Goal: Check status: Check status

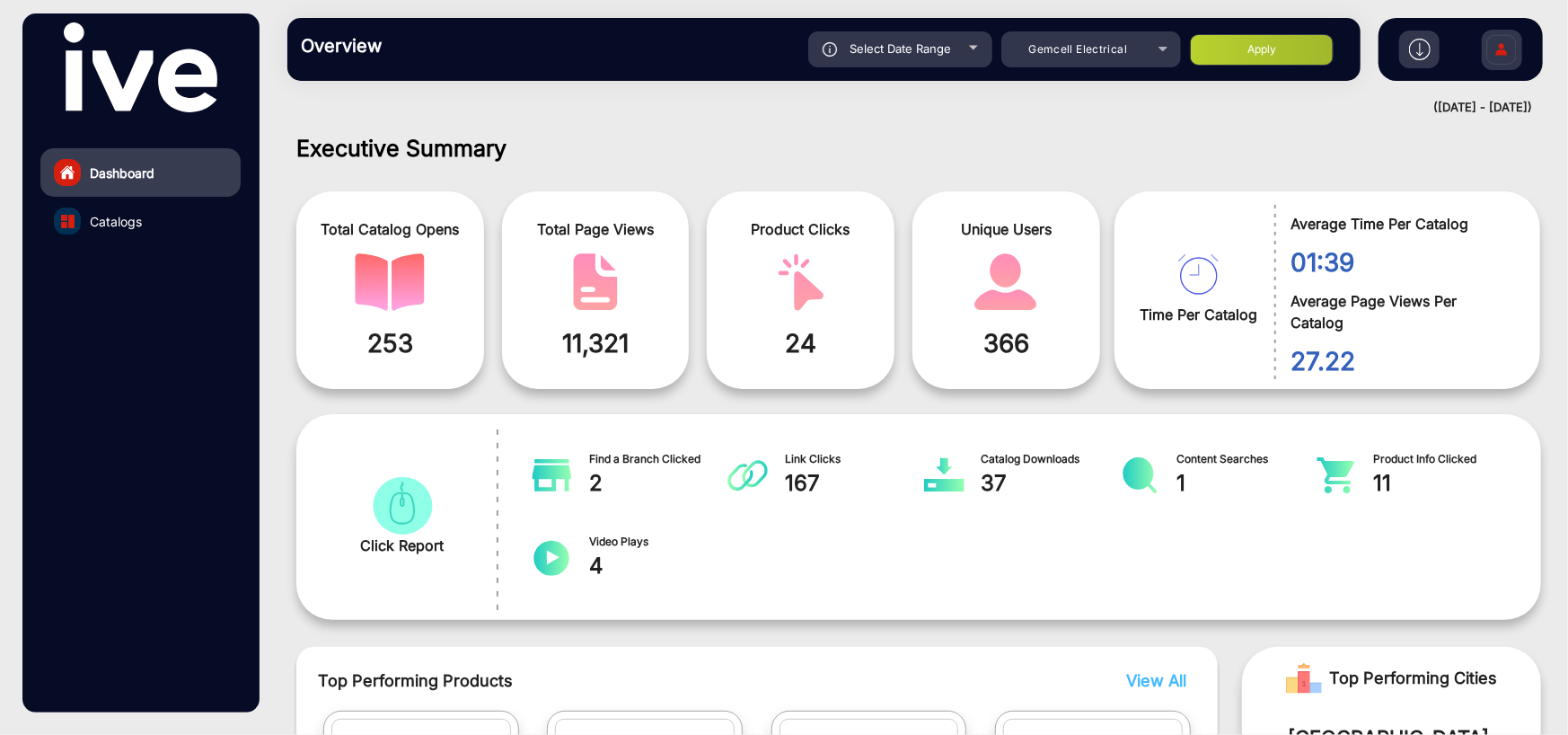
click at [900, 55] on span "Select Date Range" at bounding box center [900, 49] width 102 height 15
type input "[DATE]"
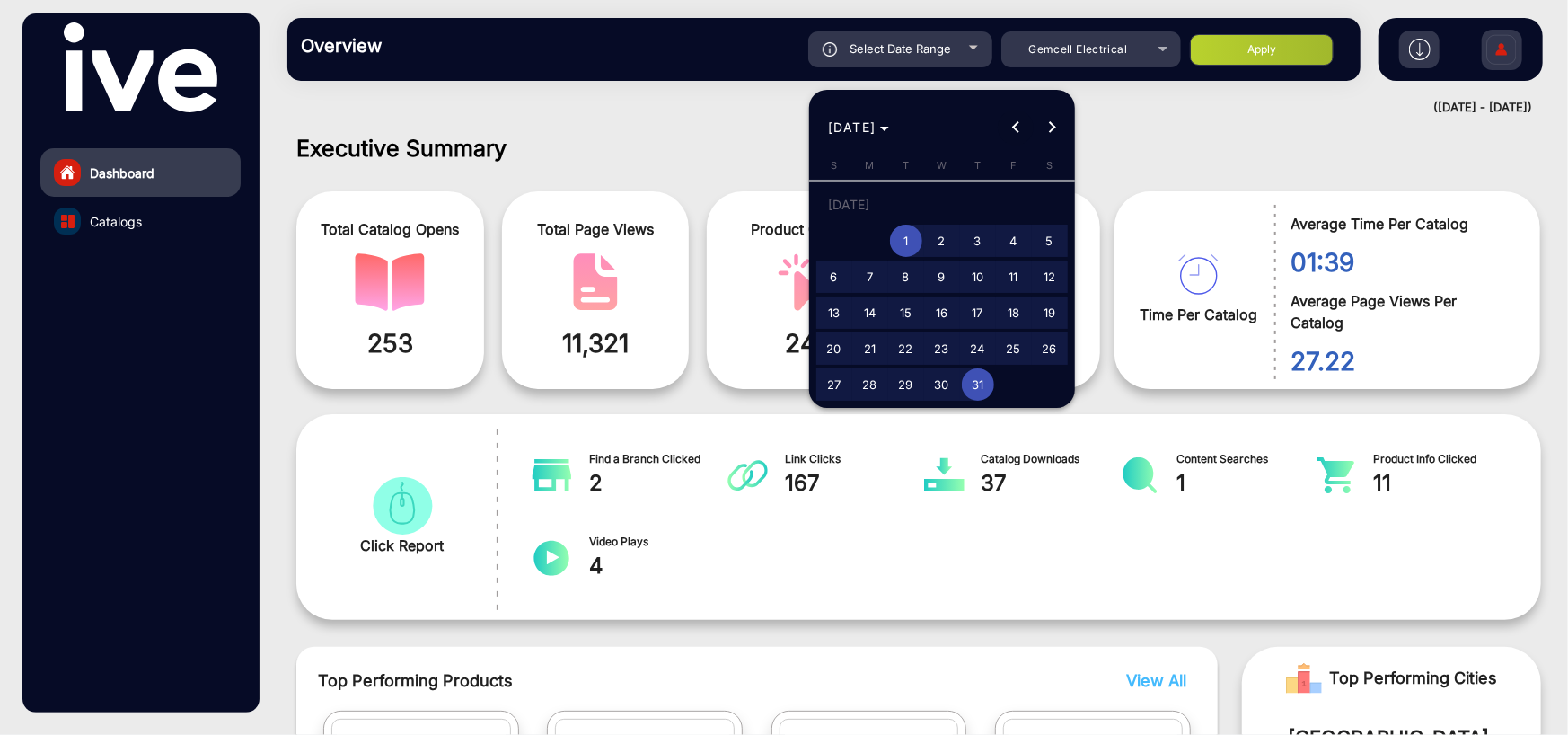
click at [1022, 117] on span "Previous month" at bounding box center [1015, 128] width 36 height 36
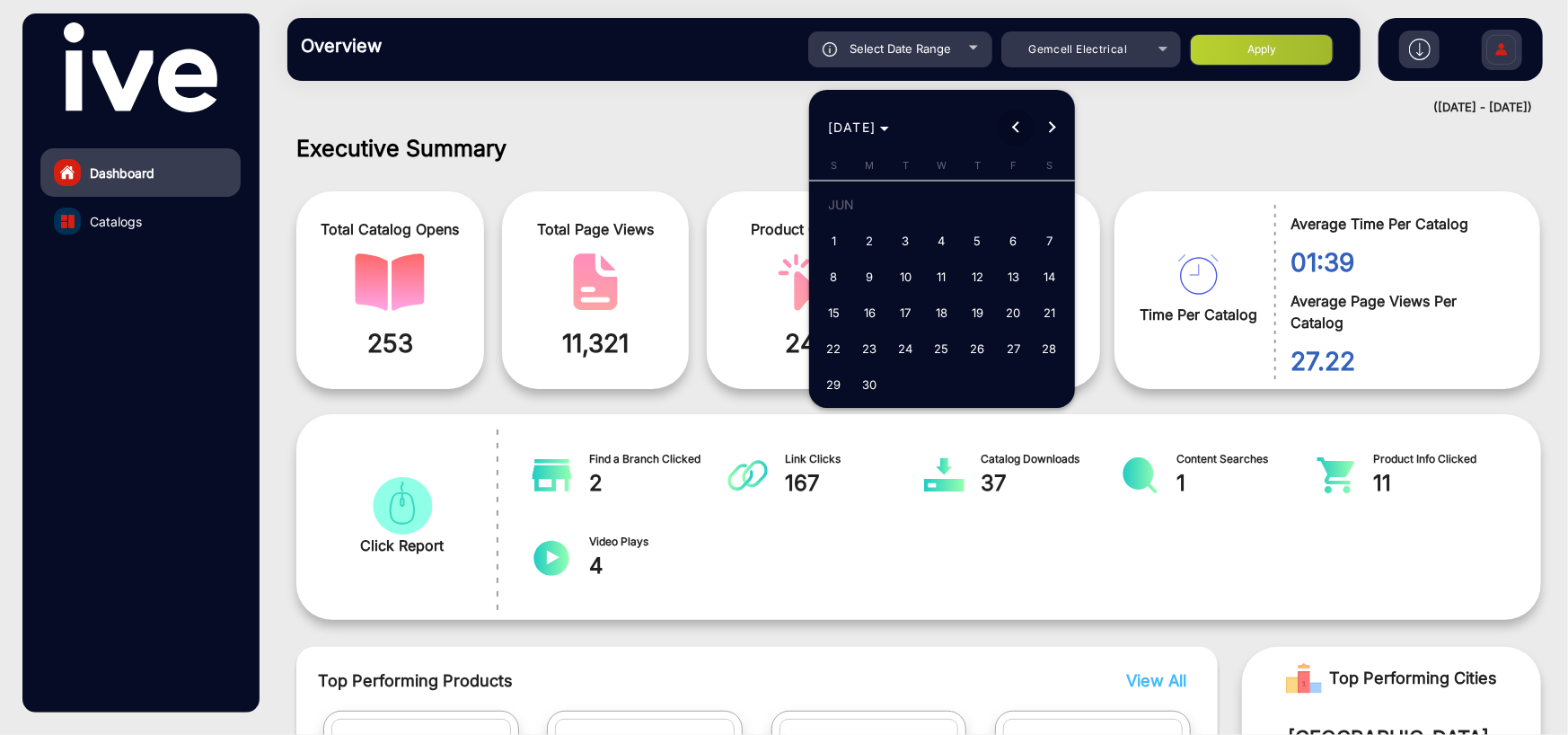
click at [1022, 117] on span "Previous month" at bounding box center [1015, 128] width 36 height 36
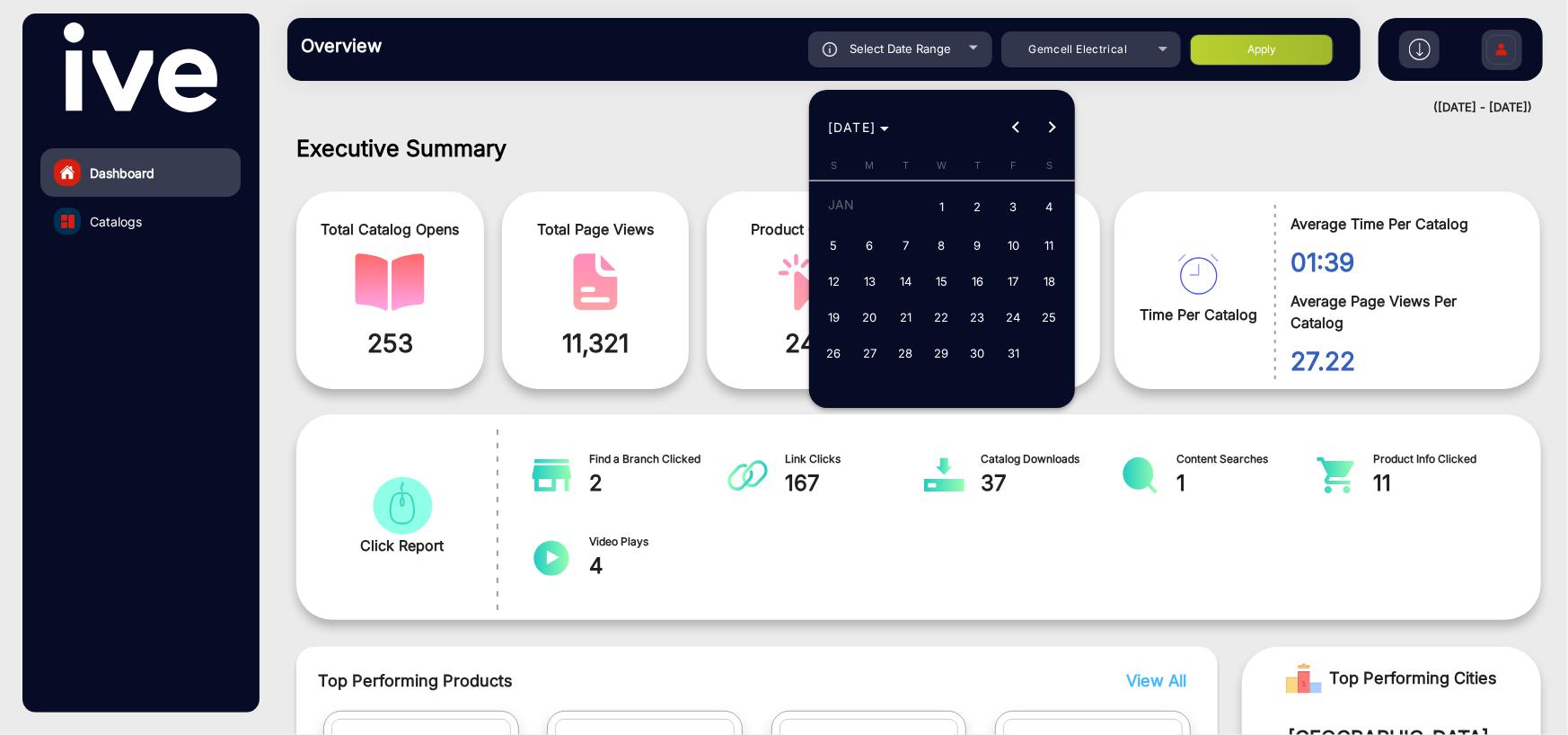
click at [930, 195] on span "1" at bounding box center [942, 208] width 32 height 37
type input "[DATE]"
click at [1054, 121] on span "Next month" at bounding box center [1051, 128] width 36 height 36
click at [1054, 119] on span "Next month" at bounding box center [1051, 128] width 36 height 36
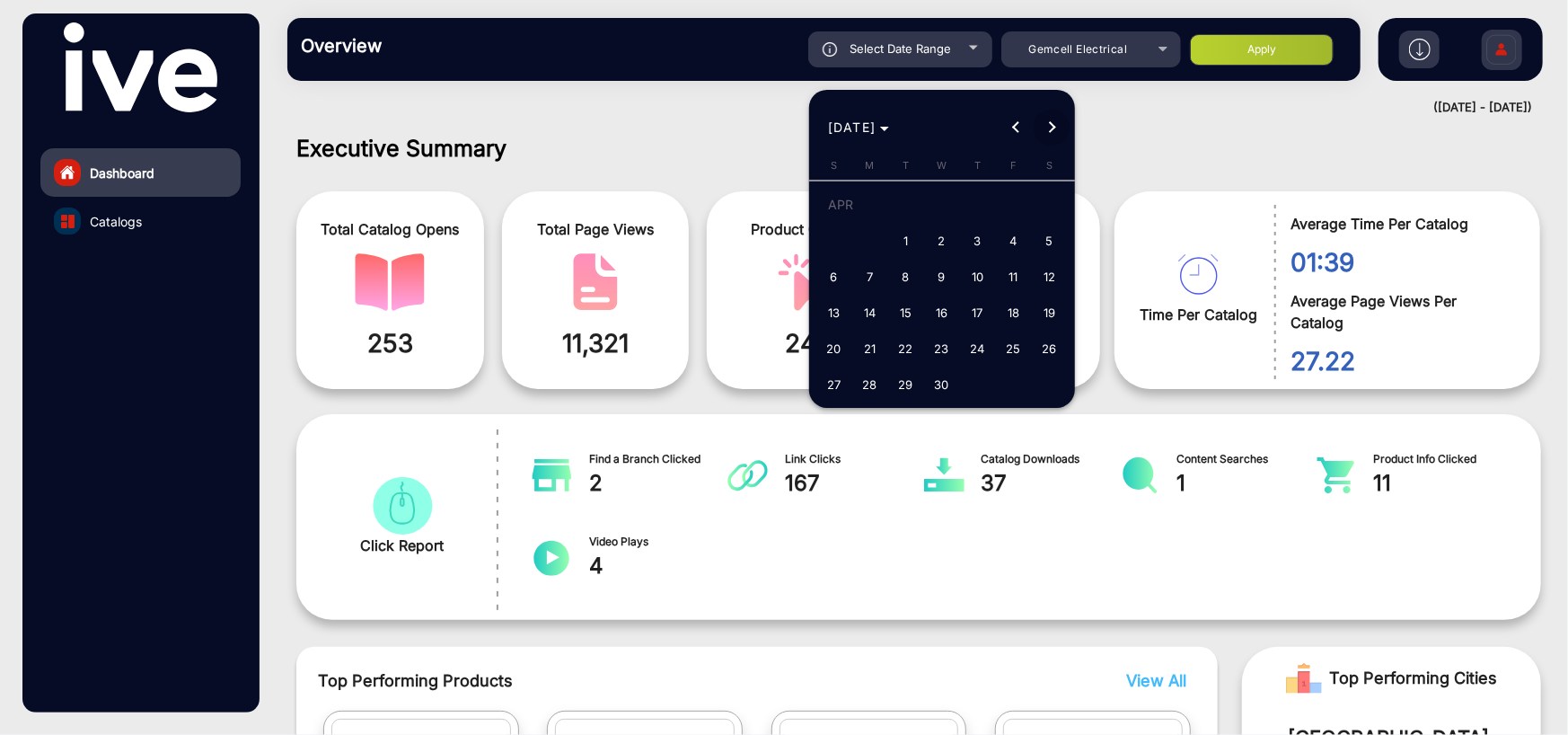
click at [1054, 119] on span "Next month" at bounding box center [1051, 128] width 36 height 36
click at [1054, 120] on span "Next month" at bounding box center [1051, 128] width 36 height 36
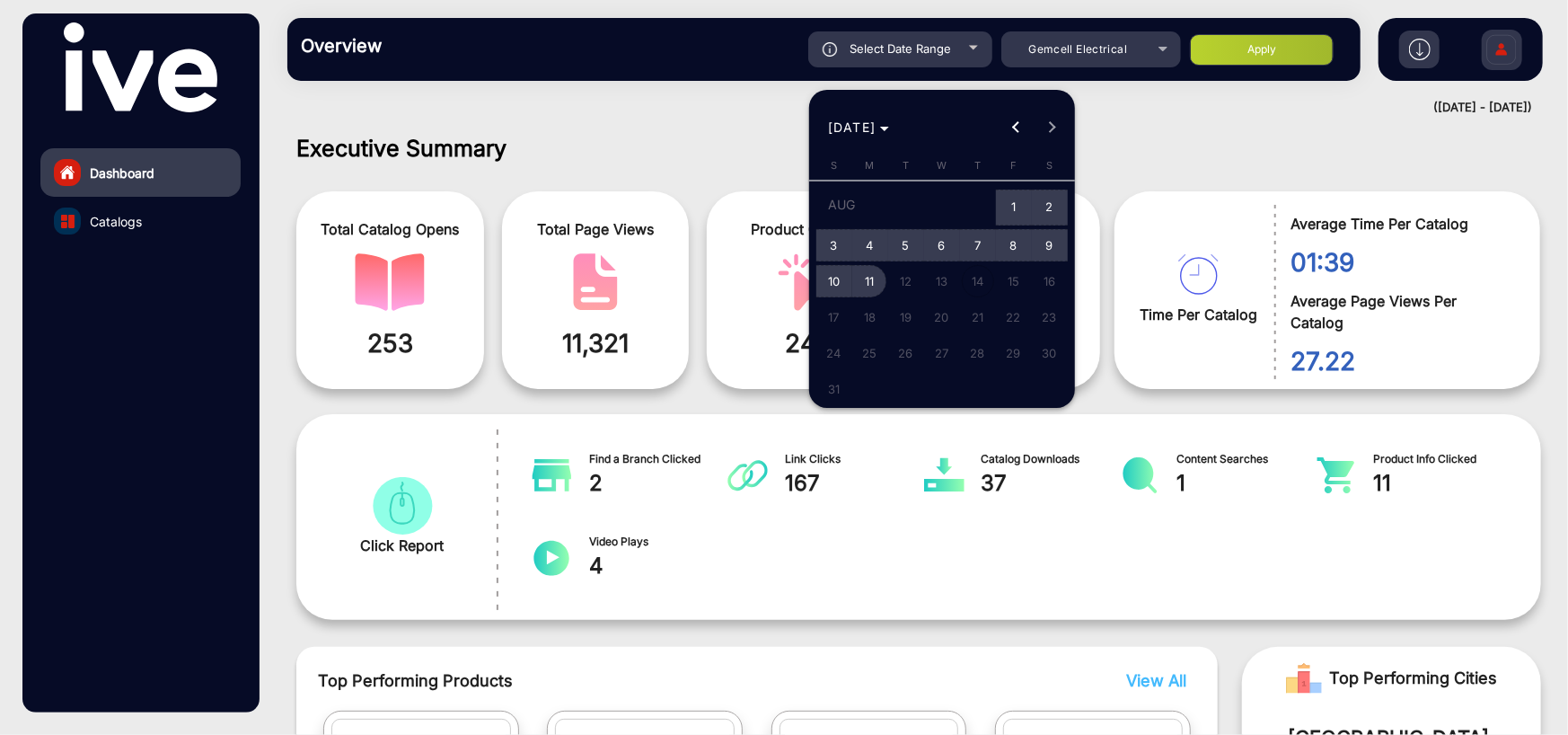
click at [865, 267] on span "11" at bounding box center [870, 281] width 32 height 32
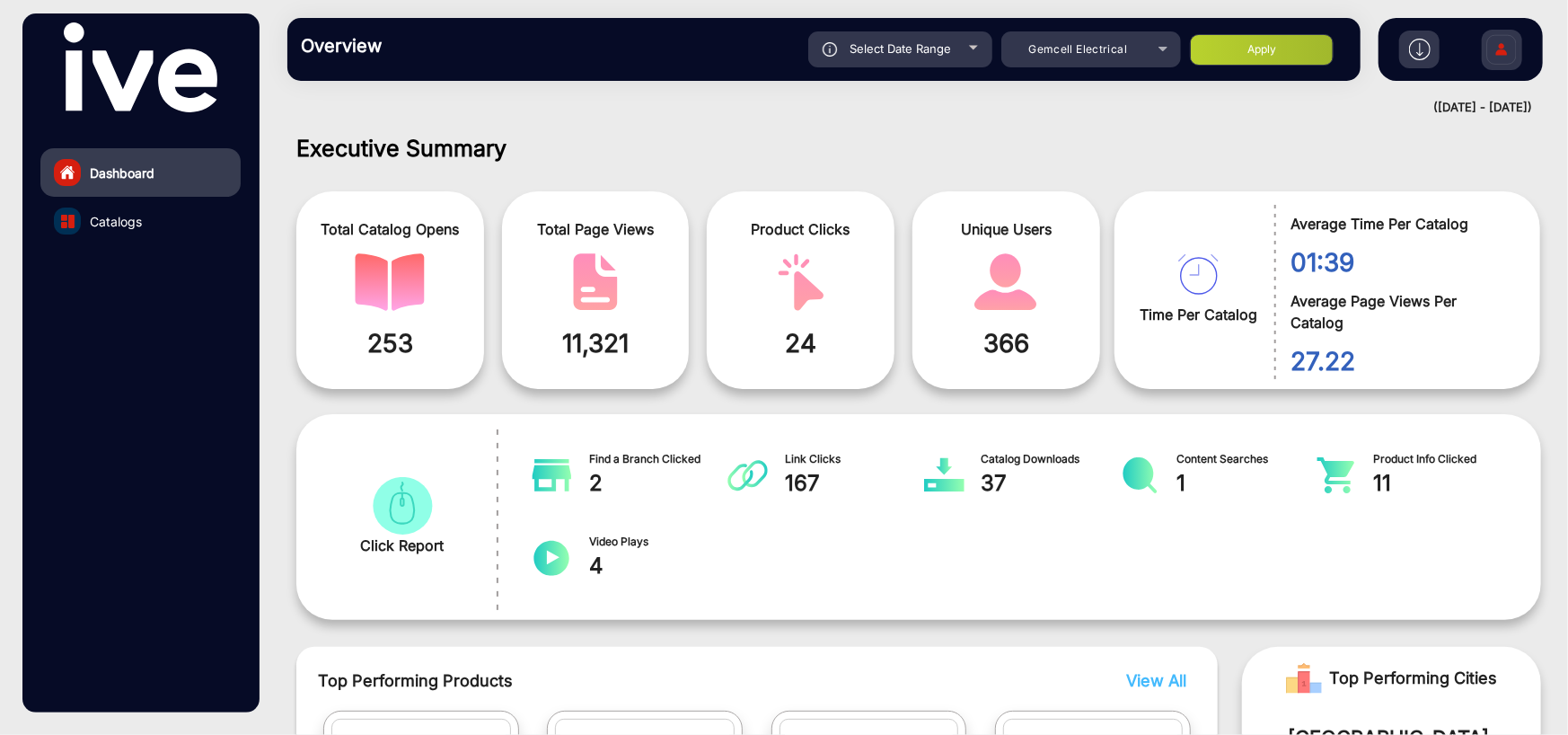
type input "[DATE]"
click at [1233, 44] on button "Apply" at bounding box center [1261, 50] width 143 height 31
type input "[DATE]"
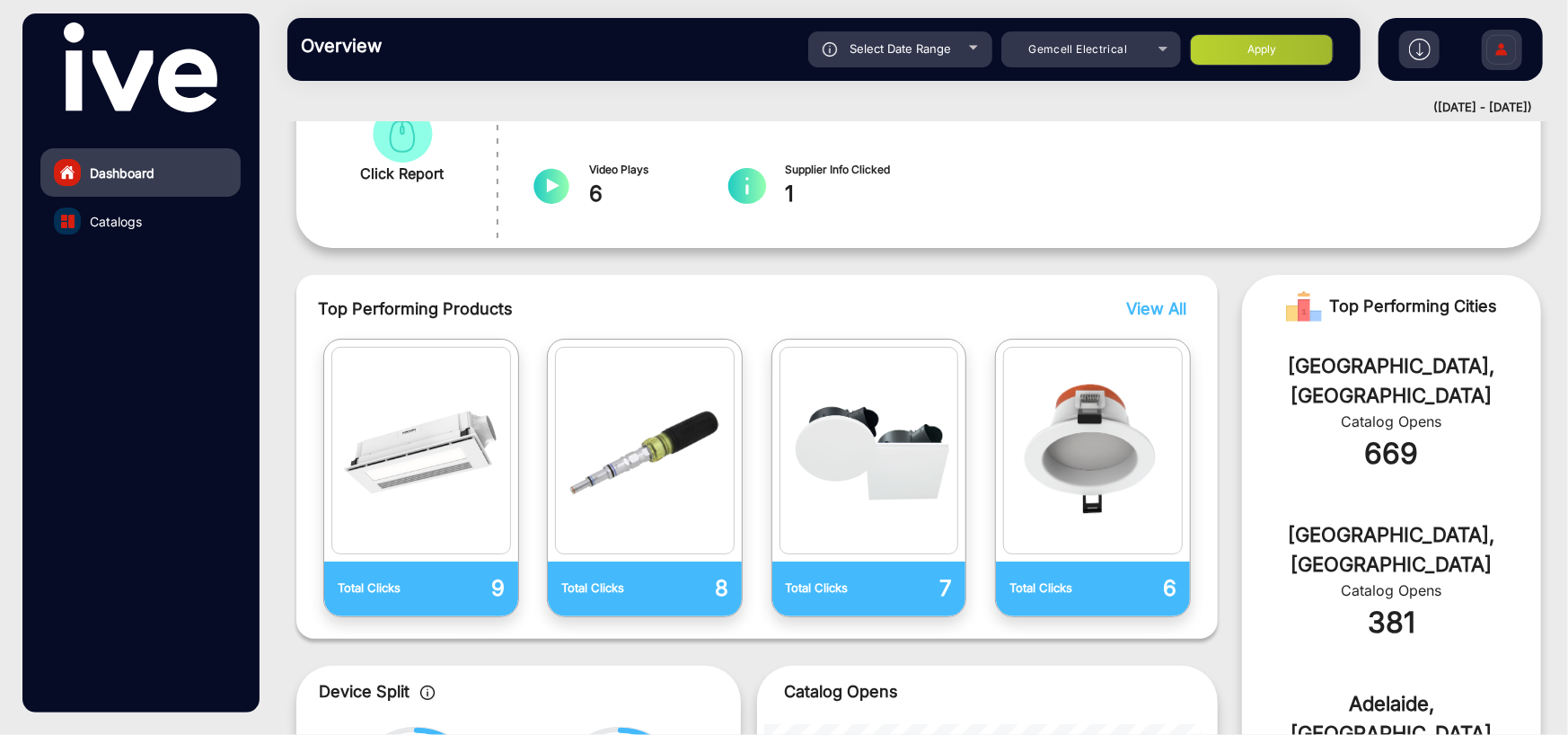
scroll to position [373, 0]
click at [557, 190] on img "catalog" at bounding box center [552, 185] width 41 height 36
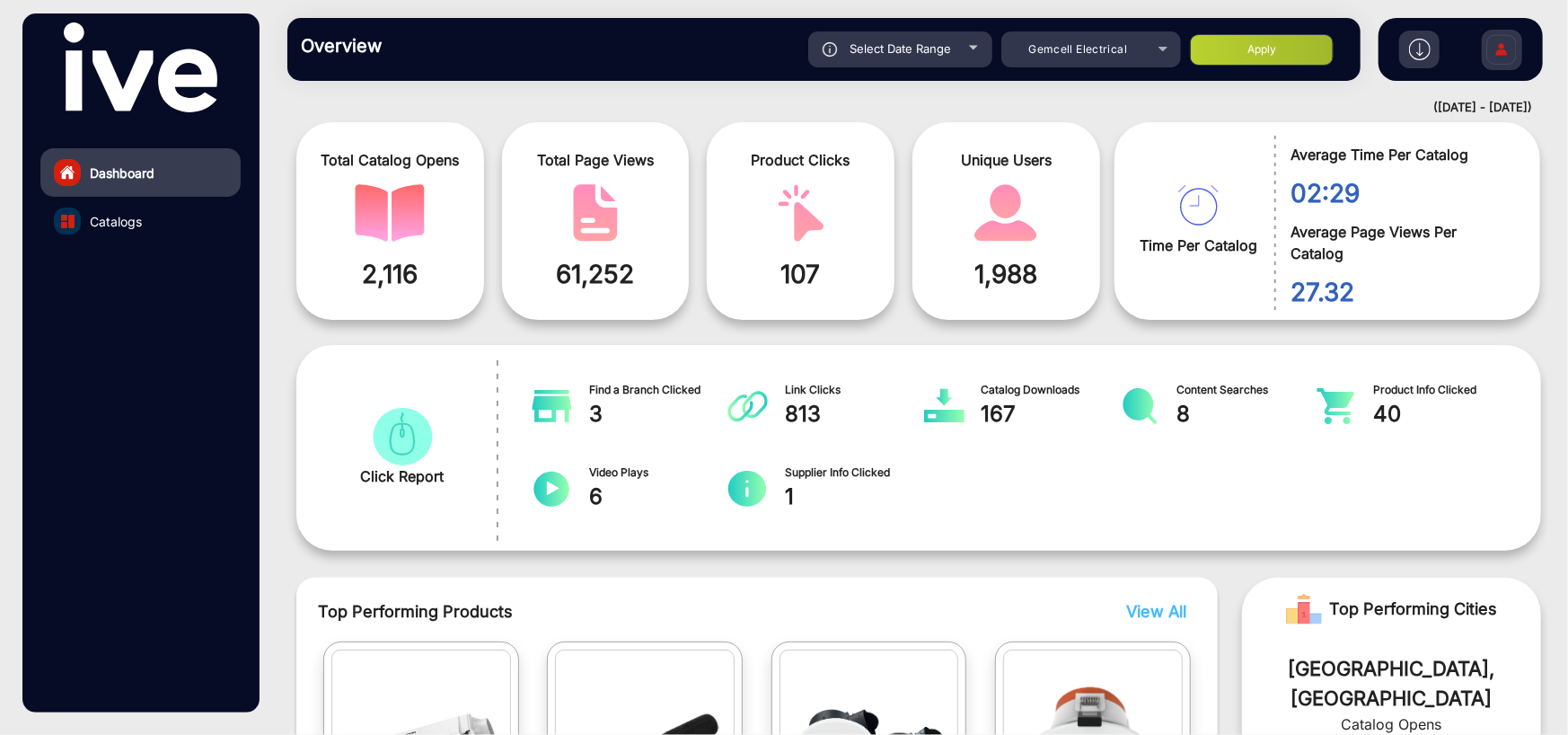
scroll to position [14, 0]
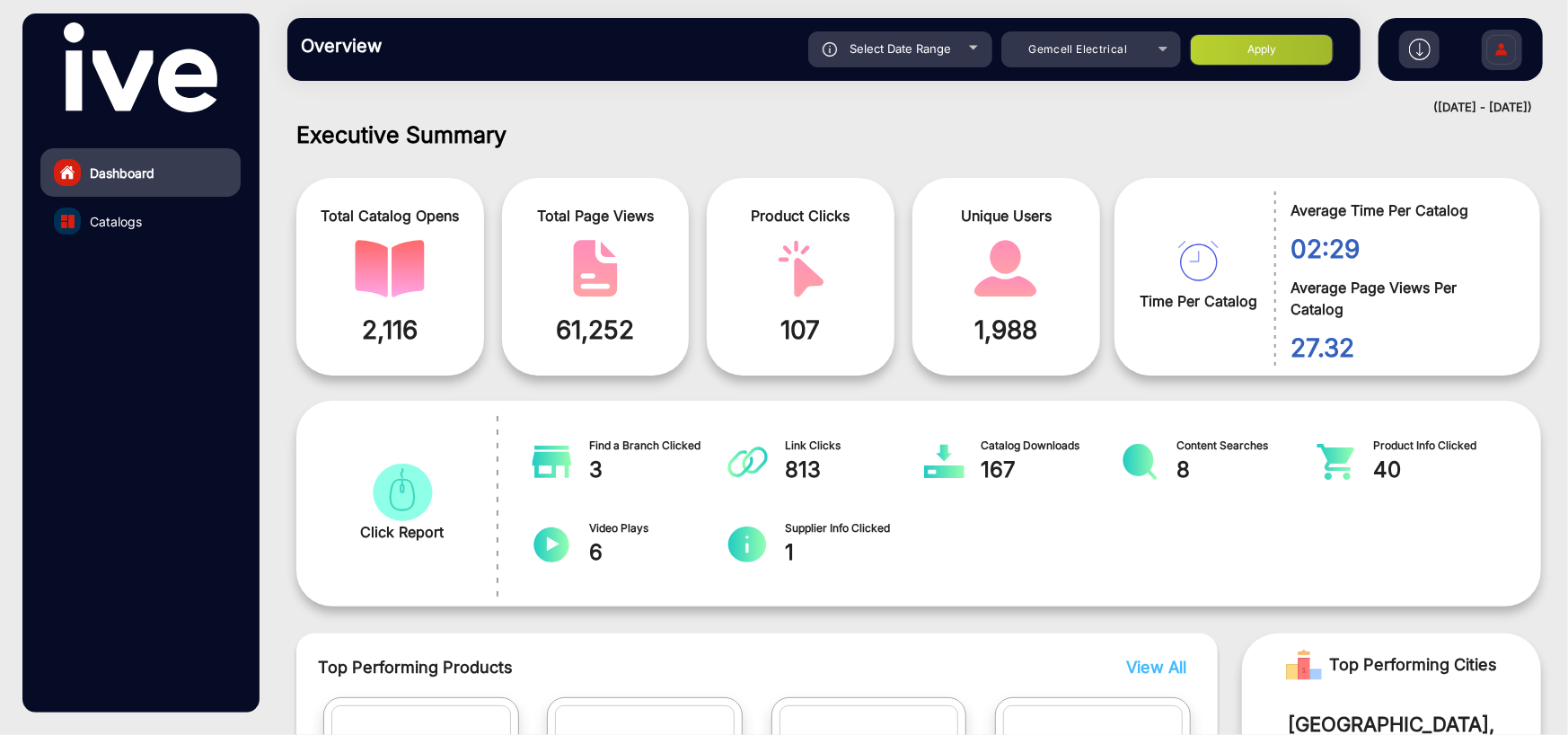
click at [619, 523] on span "Video Plays" at bounding box center [658, 527] width 140 height 16
click at [593, 554] on span "6" at bounding box center [658, 552] width 140 height 32
